Goal: Transaction & Acquisition: Purchase product/service

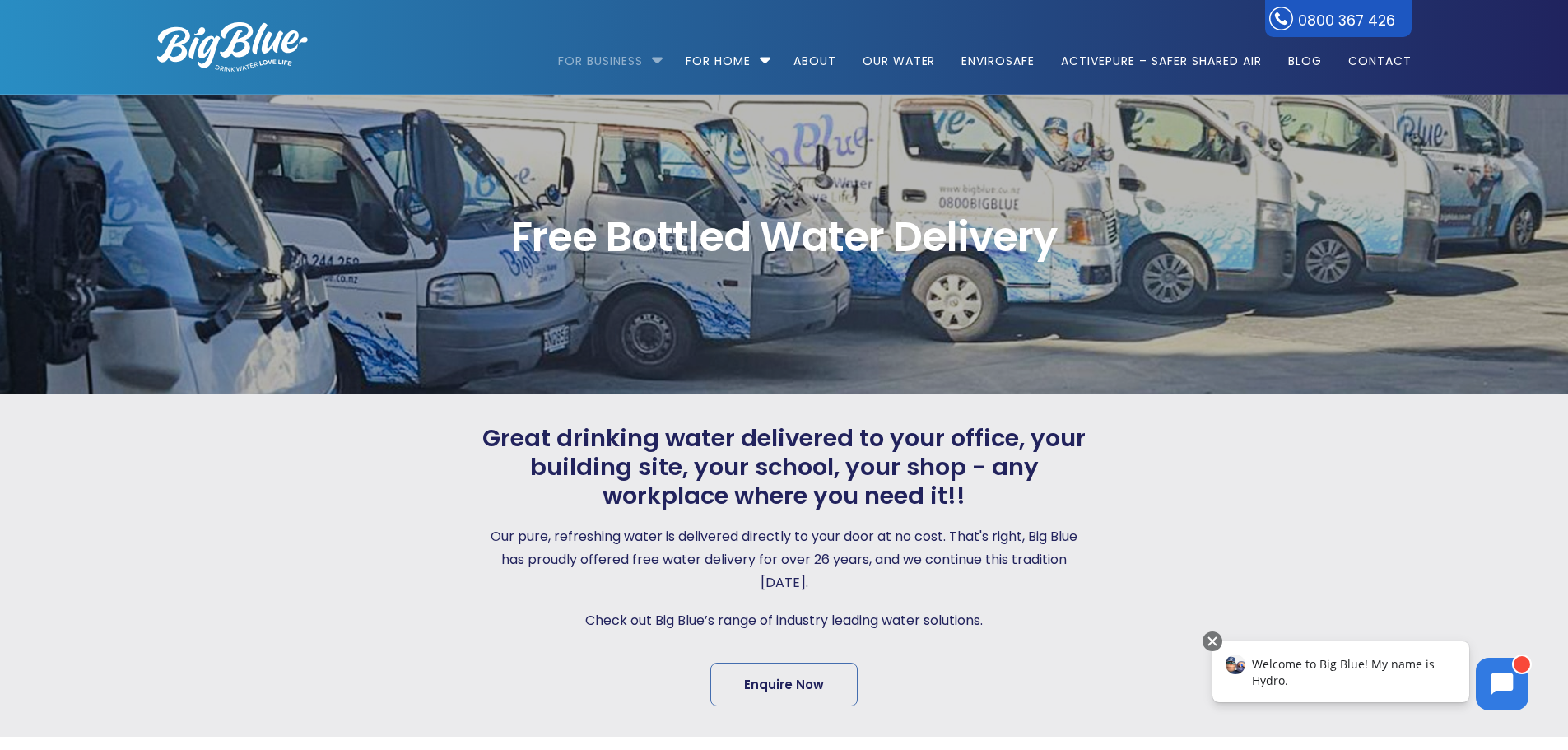
click at [606, 50] on link "For Business" at bounding box center [606, 53] width 96 height 107
click at [607, 62] on link "For Business" at bounding box center [606, 53] width 96 height 107
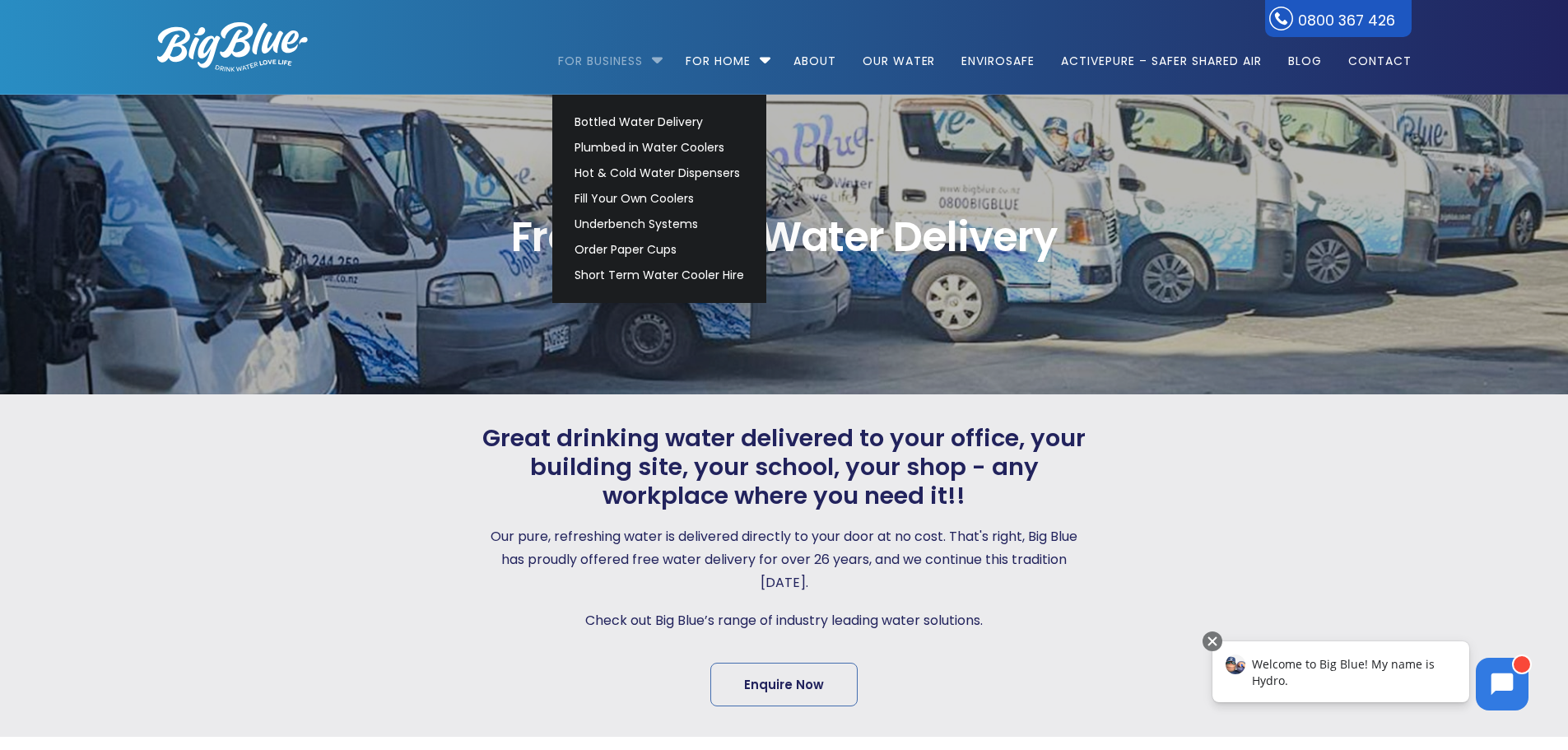
click at [638, 65] on link "For Business" at bounding box center [606, 53] width 96 height 107
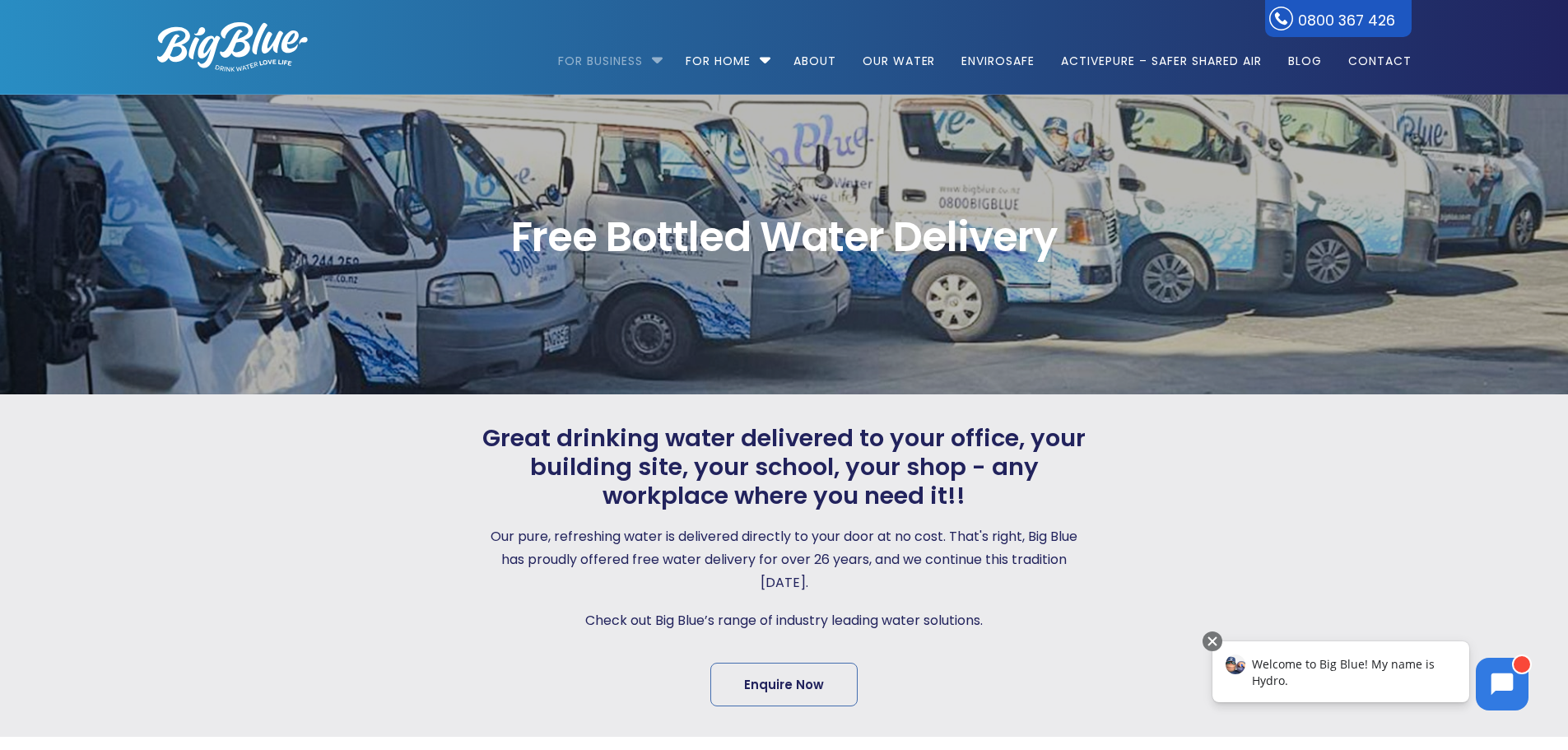
click at [638, 65] on link "For Business" at bounding box center [606, 53] width 96 height 107
click at [638, 66] on link "For Business" at bounding box center [606, 53] width 96 height 107
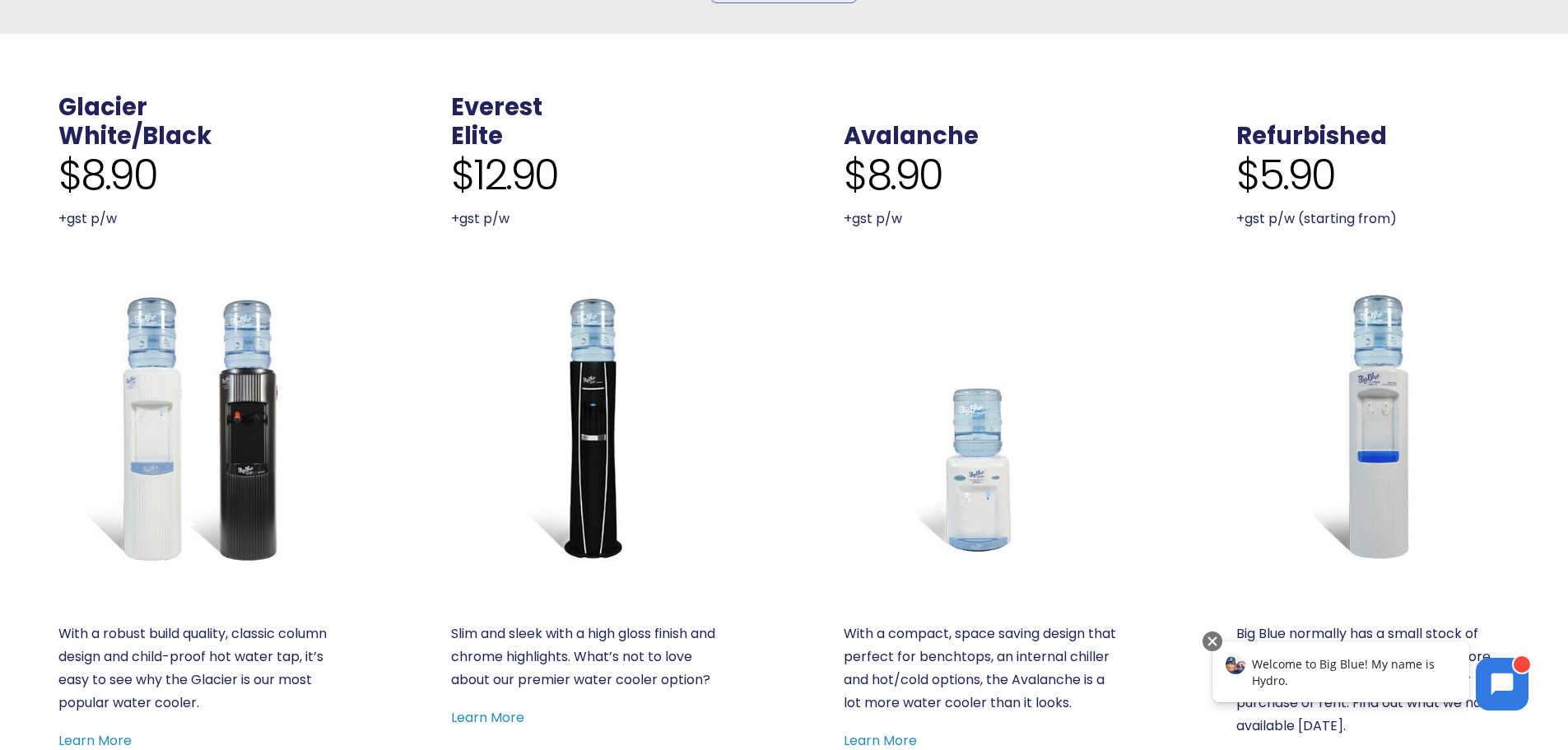
scroll to position [742, 0]
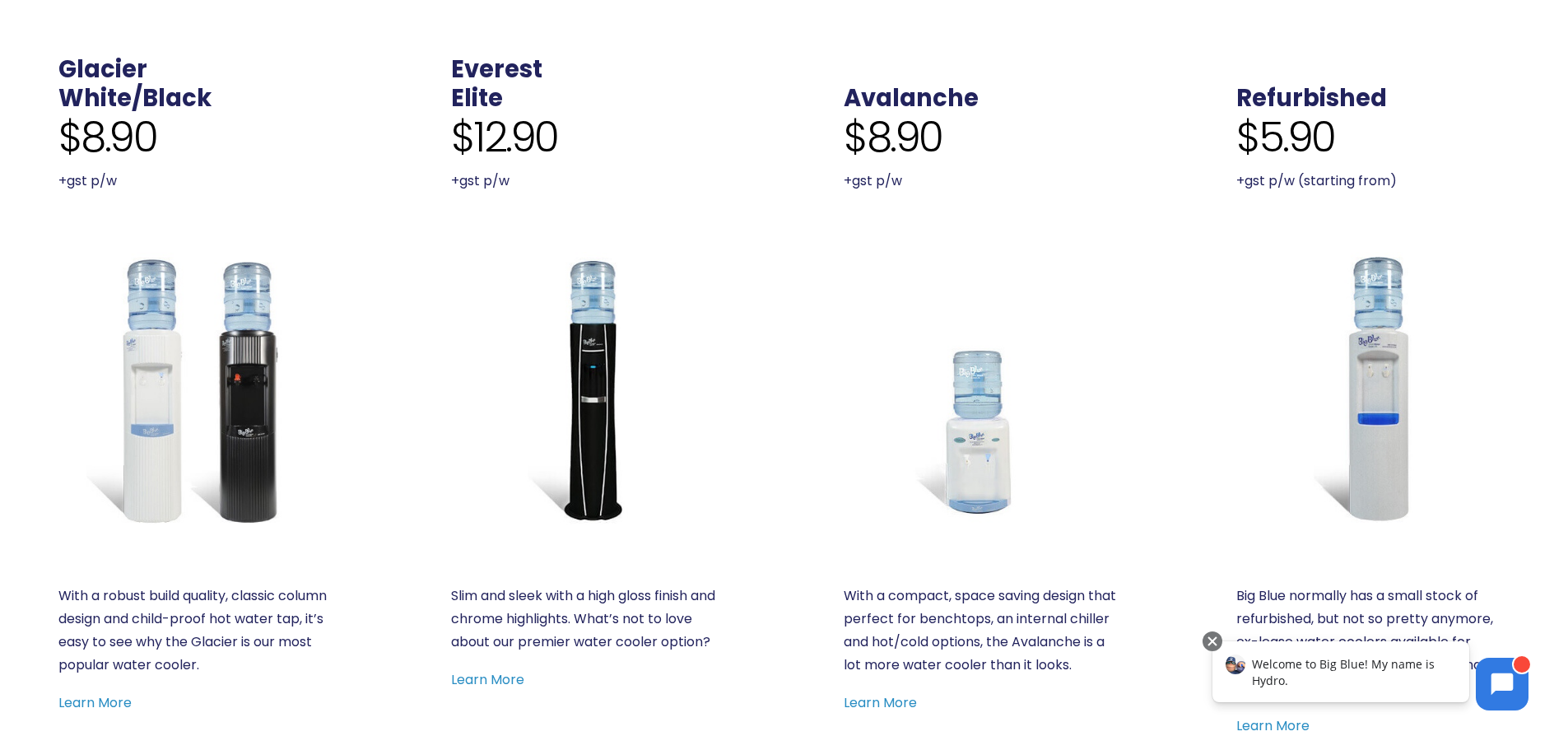
click at [579, 390] on img at bounding box center [587, 388] width 273 height 273
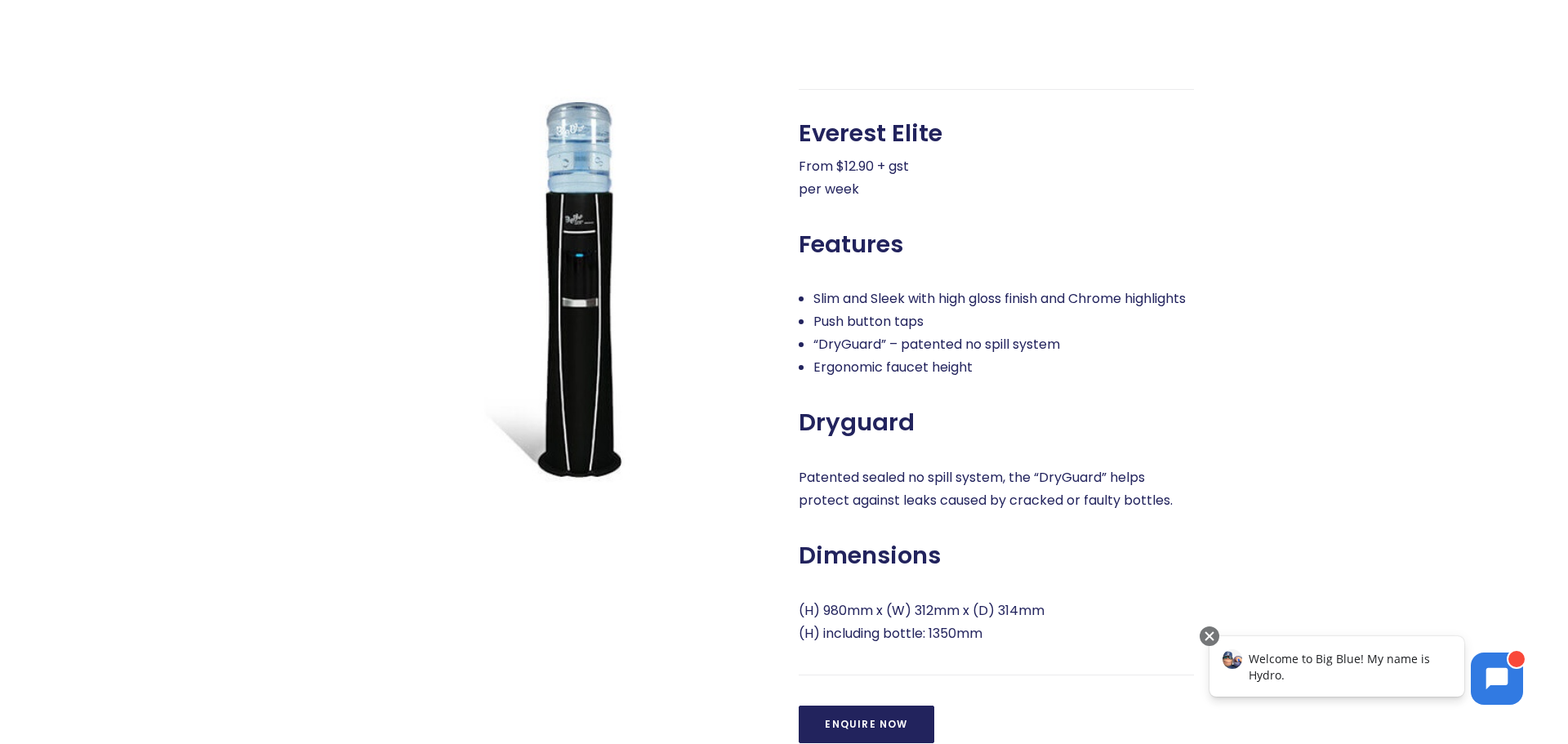
scroll to position [653, 0]
